Goal: Task Accomplishment & Management: Manage account settings

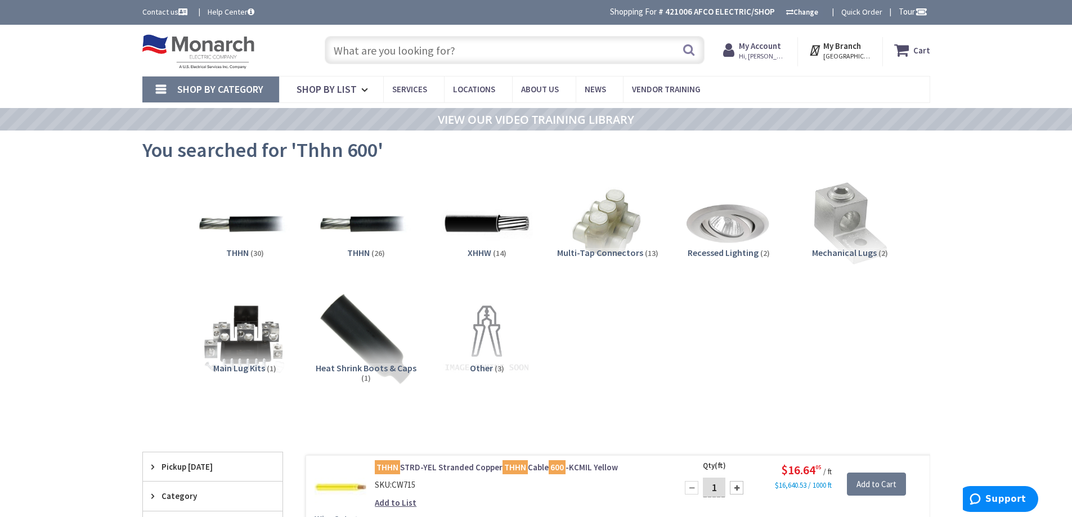
click at [461, 52] on input "text" at bounding box center [515, 50] width 380 height 28
click at [775, 45] on strong "My Account" at bounding box center [760, 46] width 42 height 11
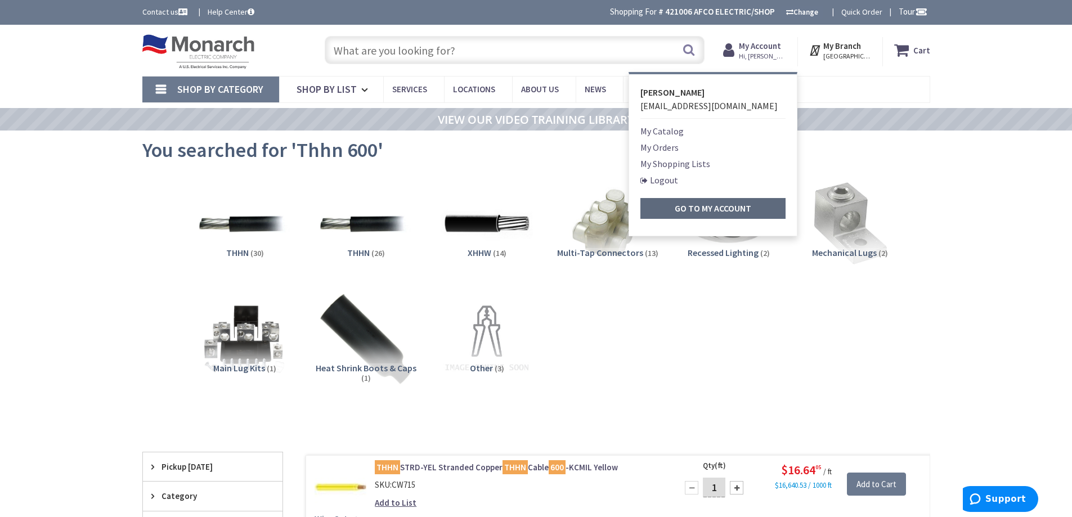
click at [681, 204] on strong "Go to My Account" at bounding box center [713, 208] width 77 height 11
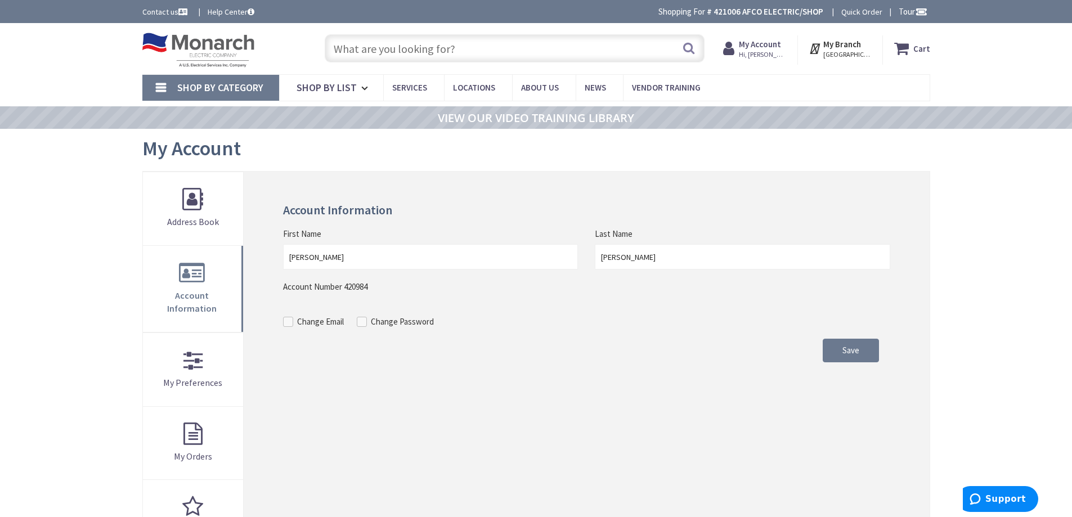
type input "[PERSON_NAME] Park, &, [GEOGRAPHIC_DATA], [GEOGRAPHIC_DATA]"
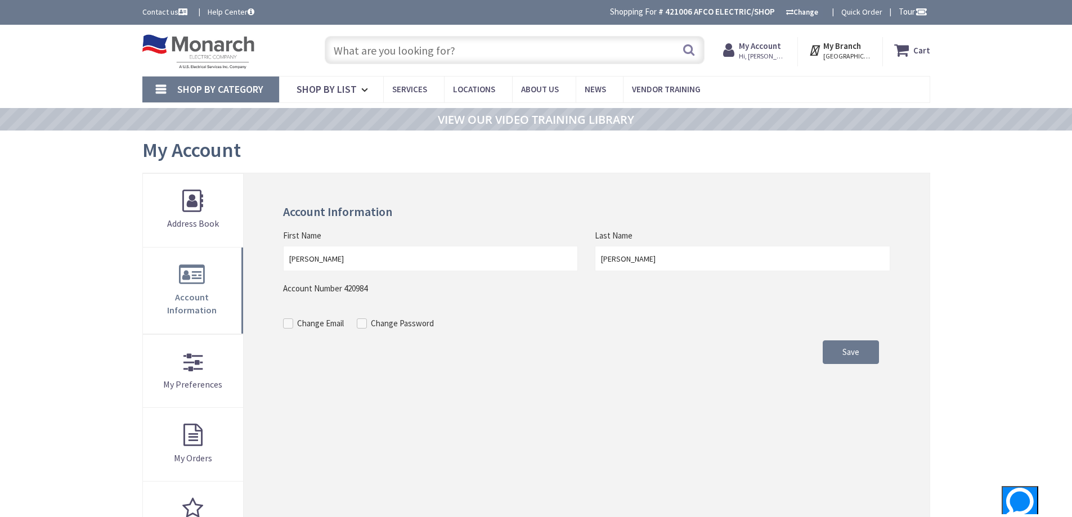
click at [781, 51] on strong "My Account" at bounding box center [760, 46] width 42 height 11
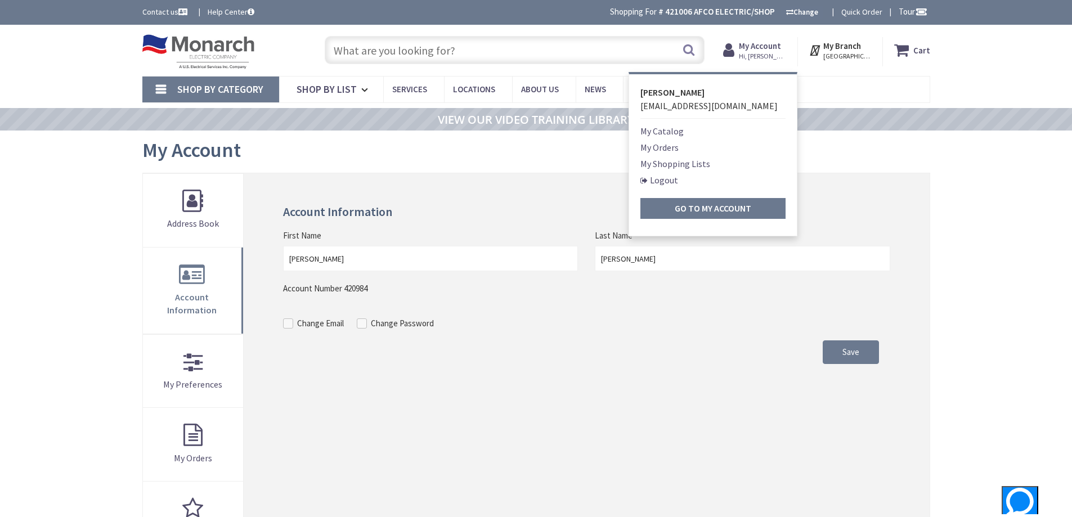
click at [662, 185] on link "Logout" at bounding box center [659, 180] width 38 height 14
